Goal: Task Accomplishment & Management: Complete application form

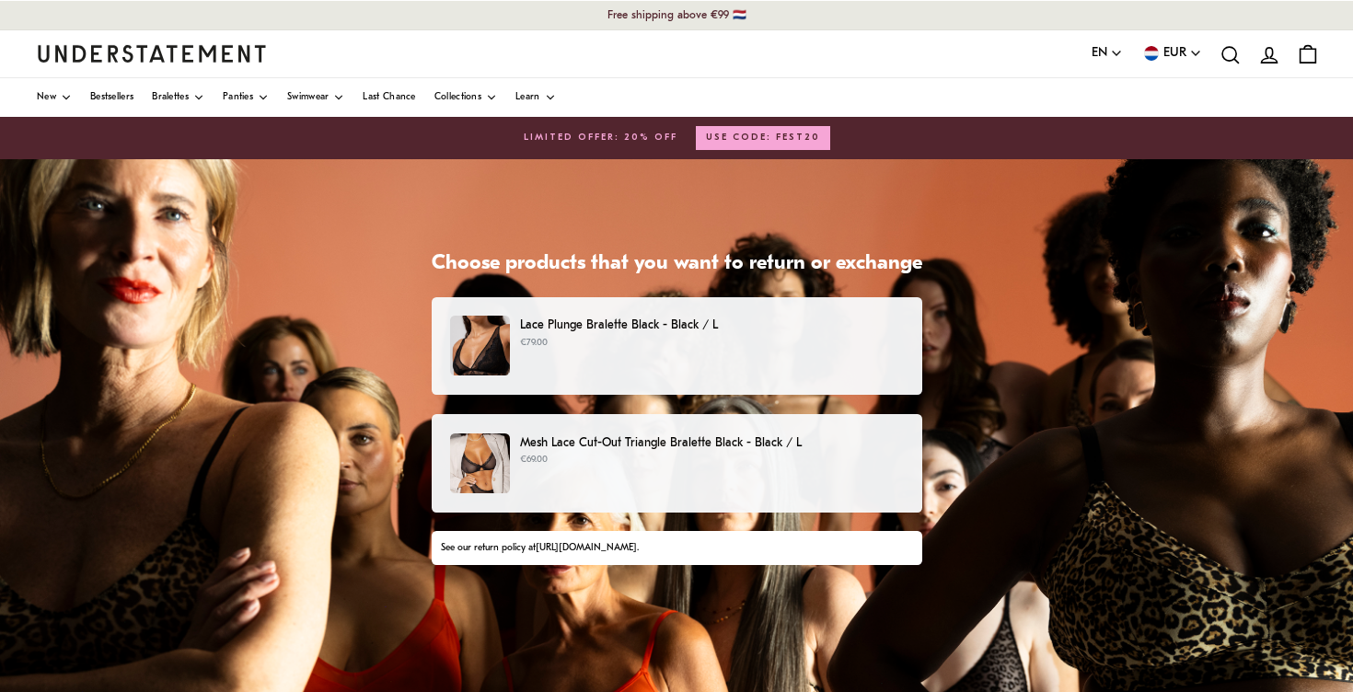
click at [697, 443] on p "Mesh Lace Cut-Out Triangle Bralette Black - Black / L" at bounding box center [711, 443] width 383 height 19
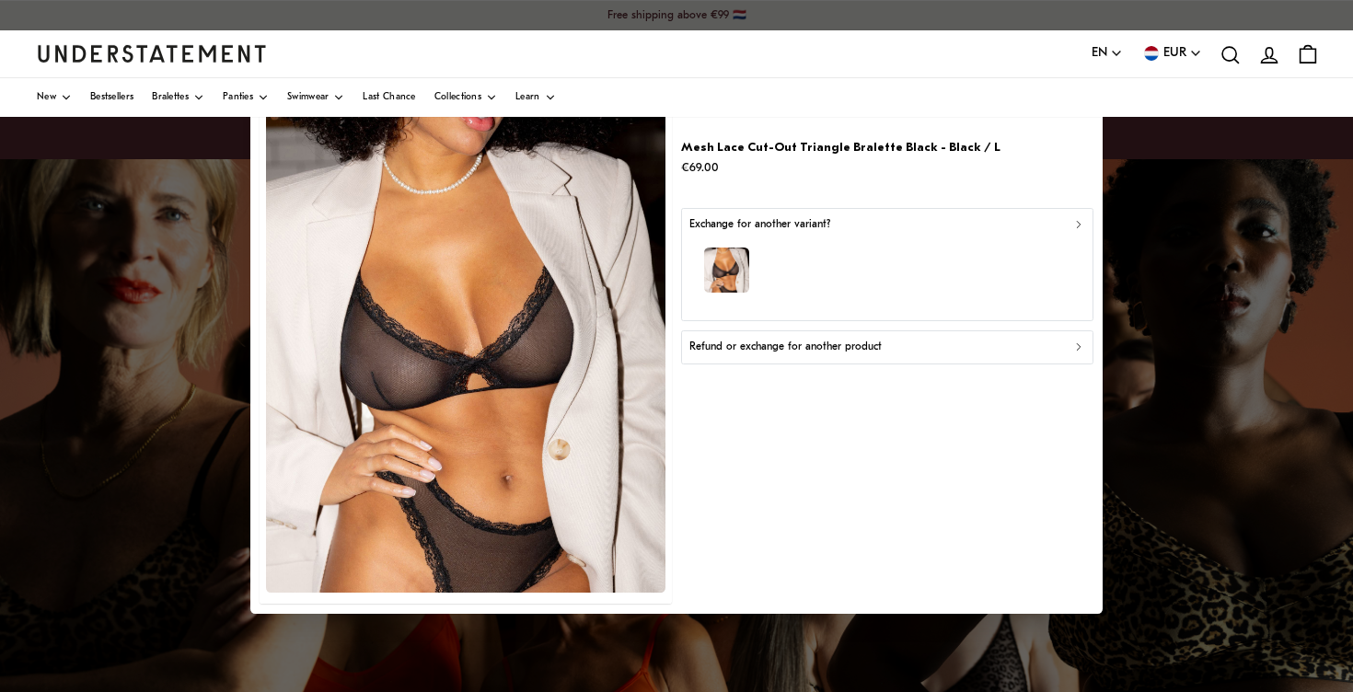
click at [790, 346] on p "Refund or exchange for another product" at bounding box center [785, 347] width 192 height 17
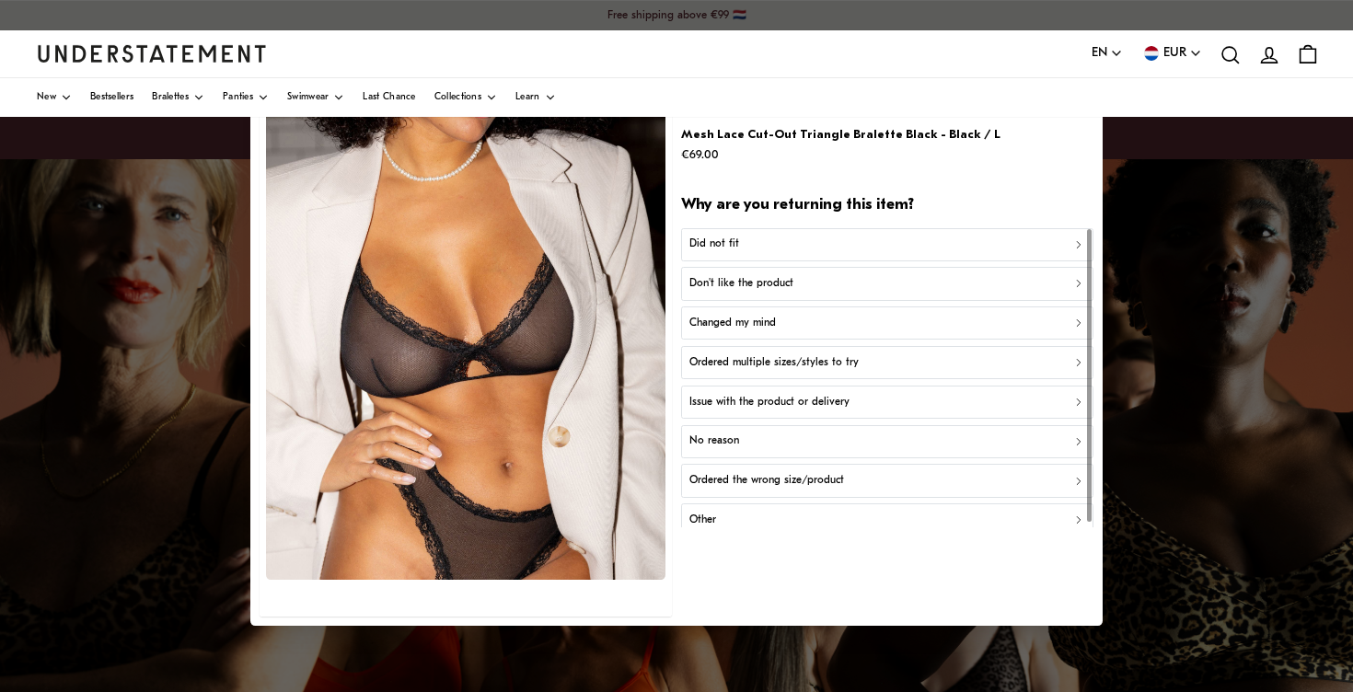
click at [733, 240] on p "Did not fit" at bounding box center [714, 244] width 50 height 17
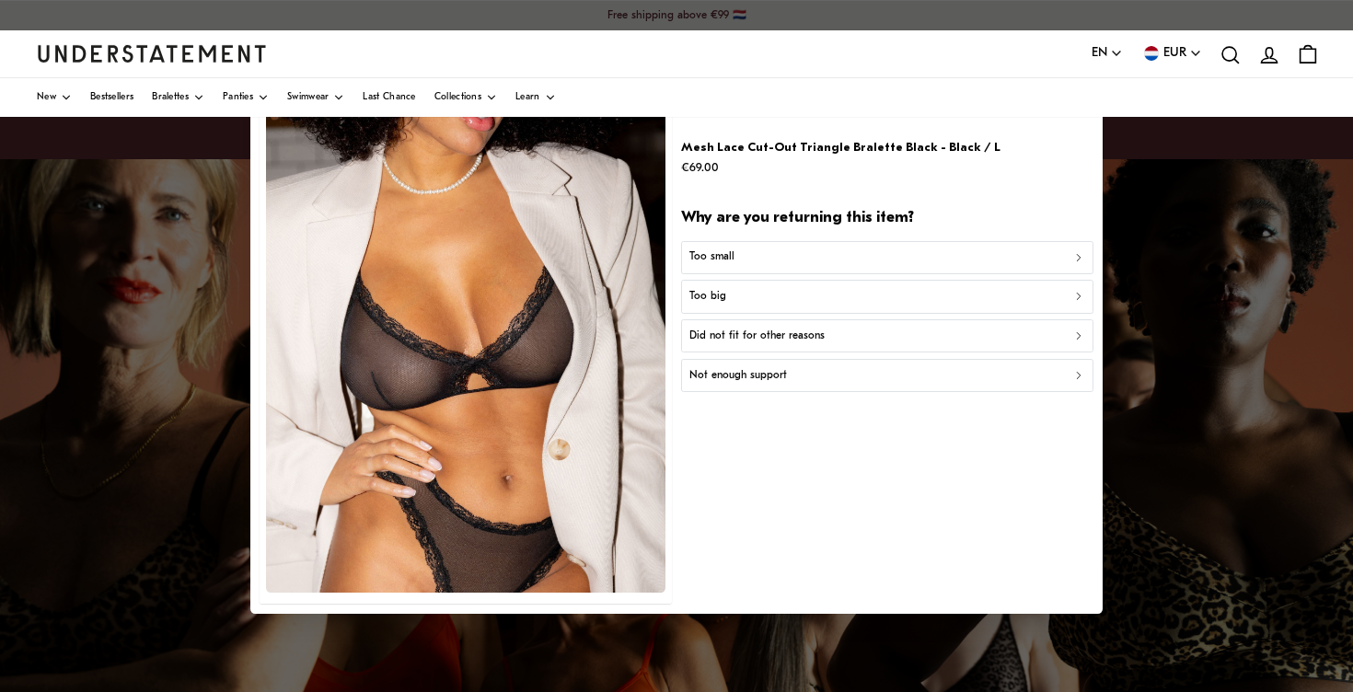
click at [724, 256] on p "Too small" at bounding box center [711, 257] width 45 height 17
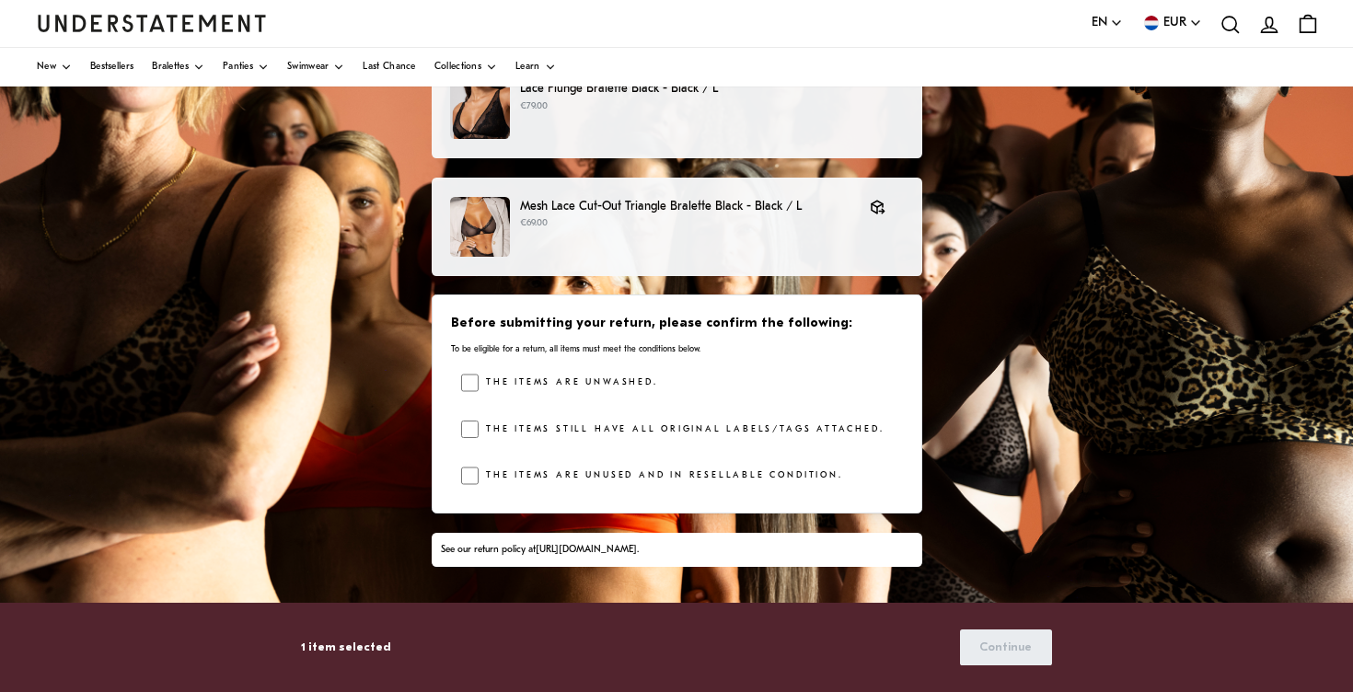
scroll to position [241, 0]
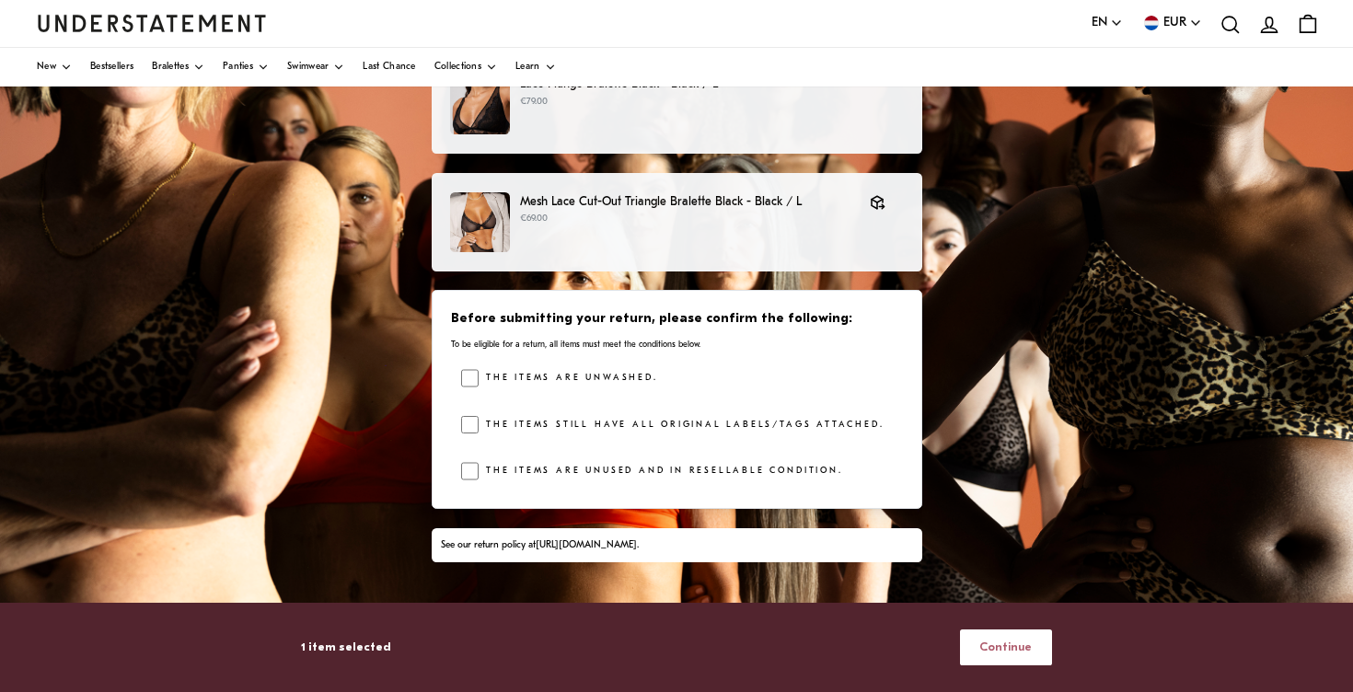
click at [1005, 643] on span "Continue" at bounding box center [1005, 648] width 52 height 34
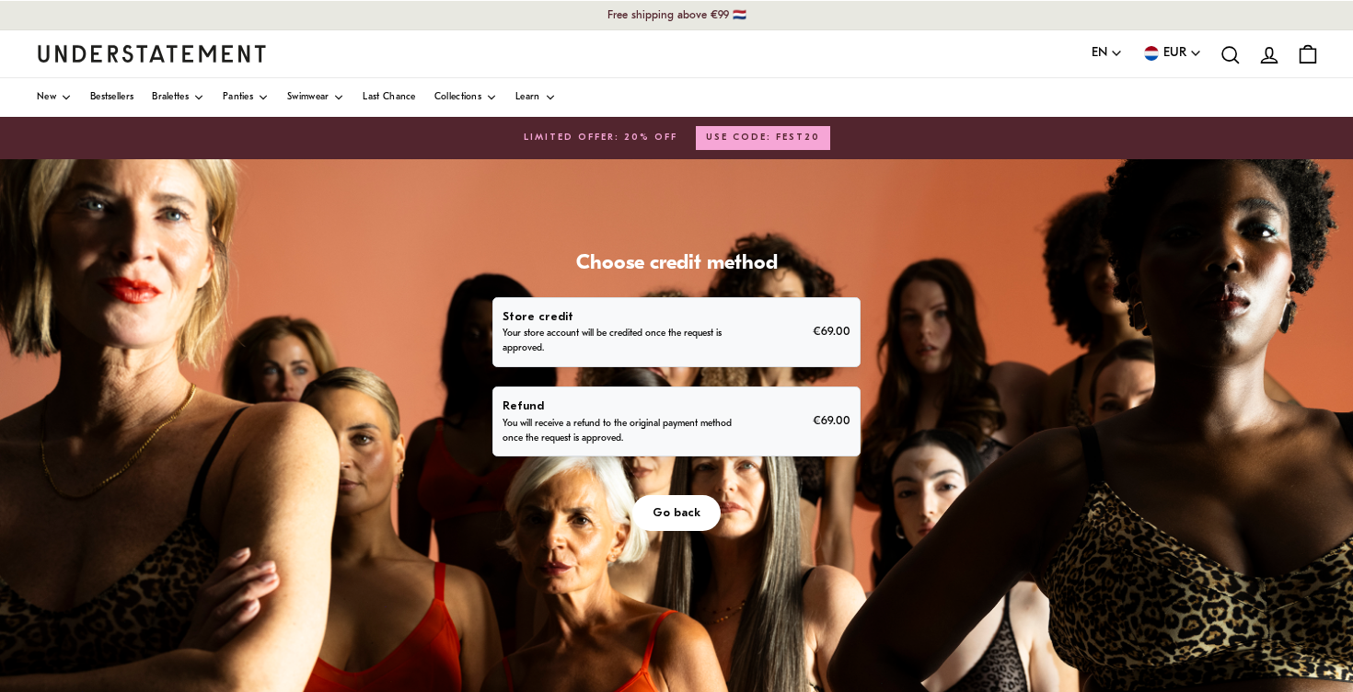
click at [643, 424] on p "You will receive a refund to the original payment method once the request is ap…" at bounding box center [619, 431] width 233 height 29
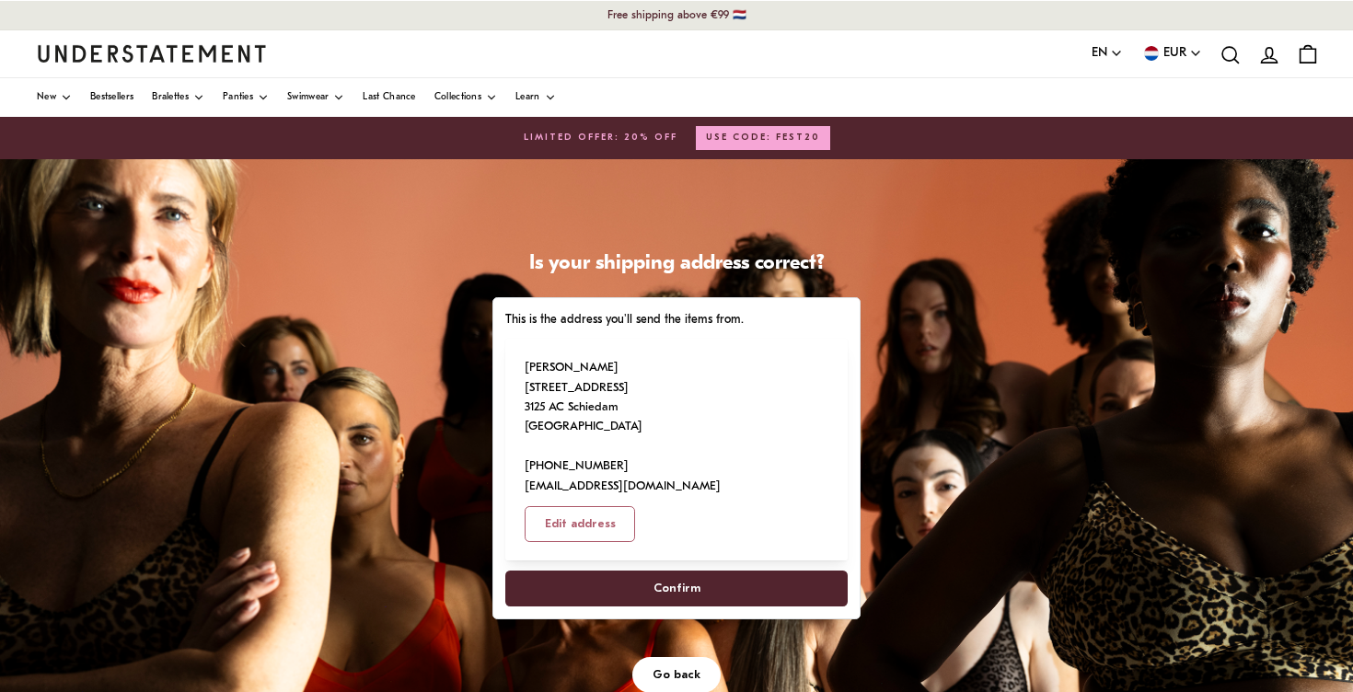
click at [678, 572] on span "Confirm" at bounding box center [677, 589] width 47 height 34
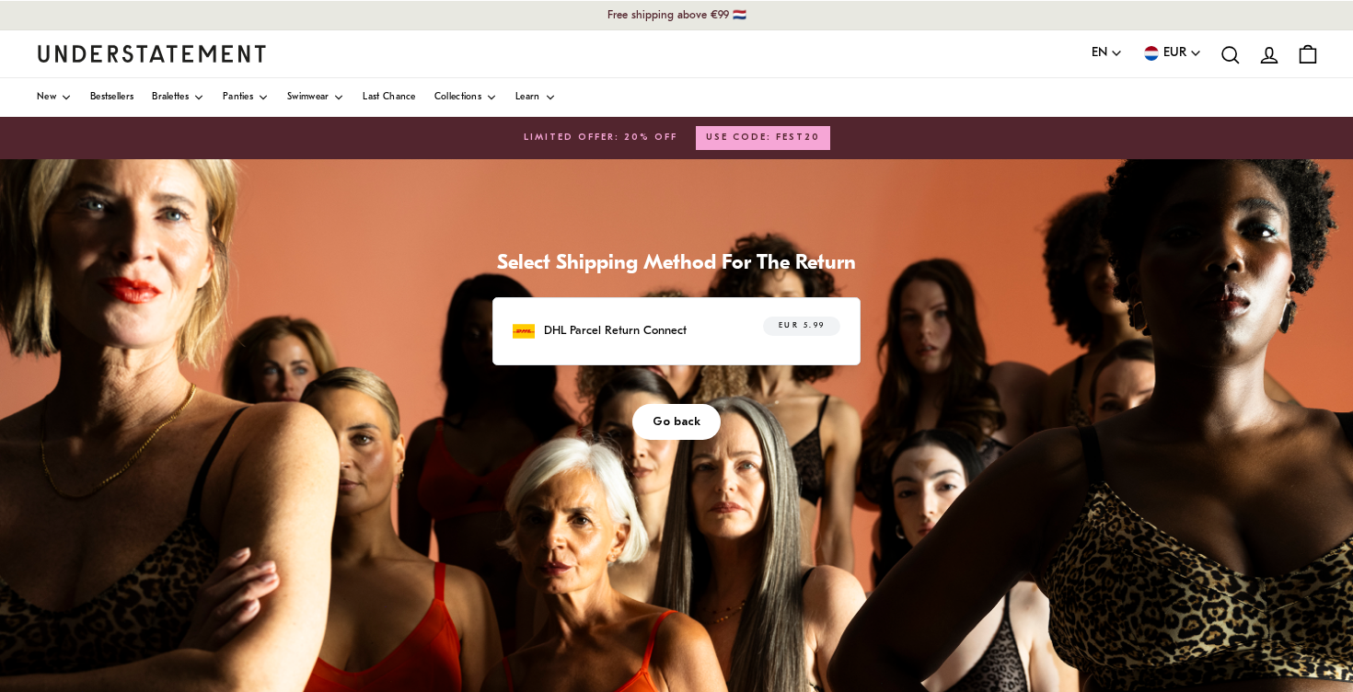
click at [804, 328] on span "EUR 5.99" at bounding box center [802, 327] width 47 height 18
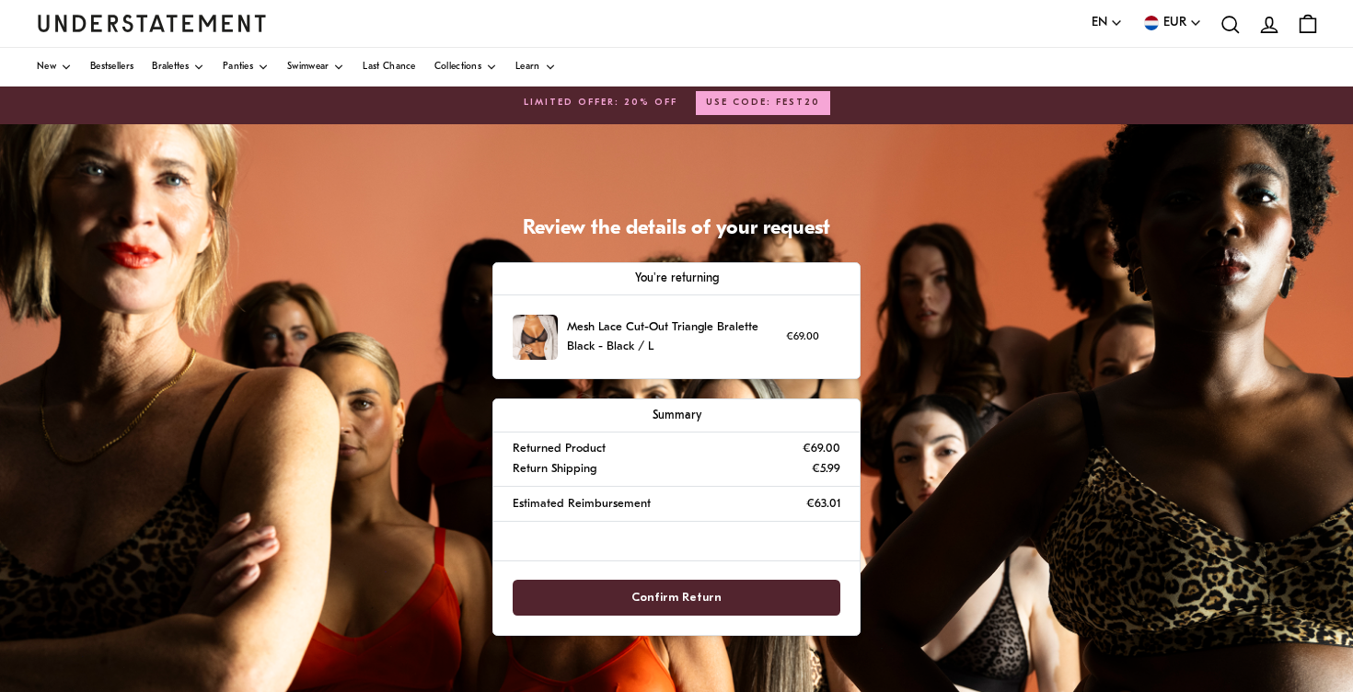
scroll to position [39, 0]
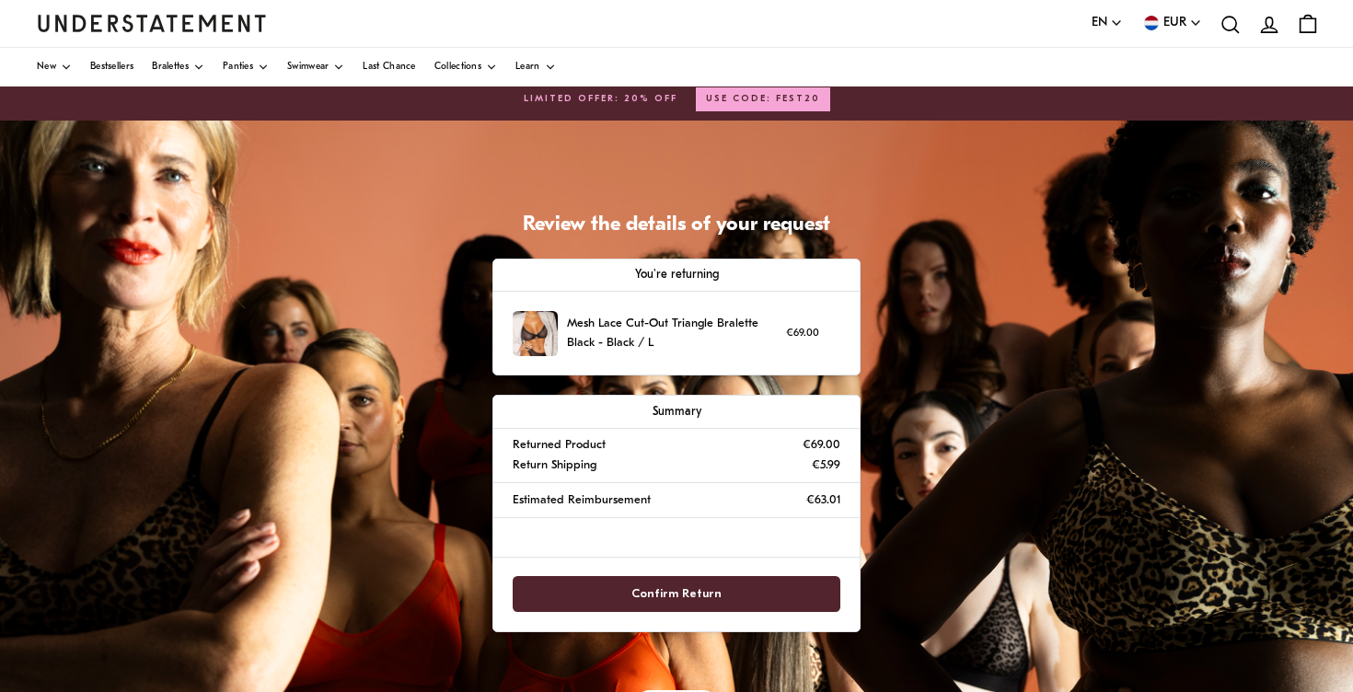
click at [678, 591] on span "Confirm Return" at bounding box center [676, 594] width 90 height 34
